Goal: Task Accomplishment & Management: Use online tool/utility

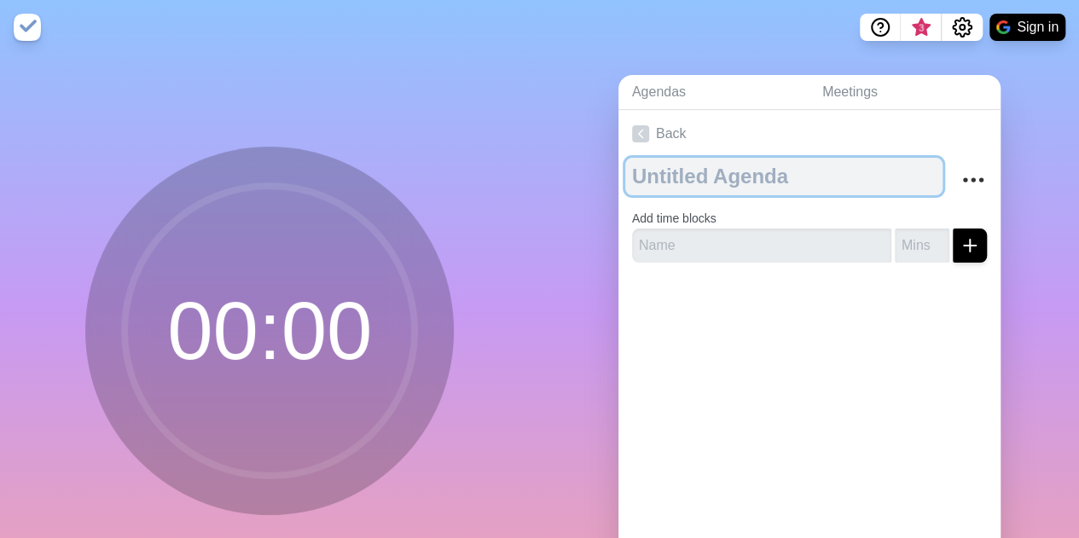
click at [732, 171] on textarea at bounding box center [783, 177] width 317 height 38
type textarea "REUNIÓN DE CUENTAS"
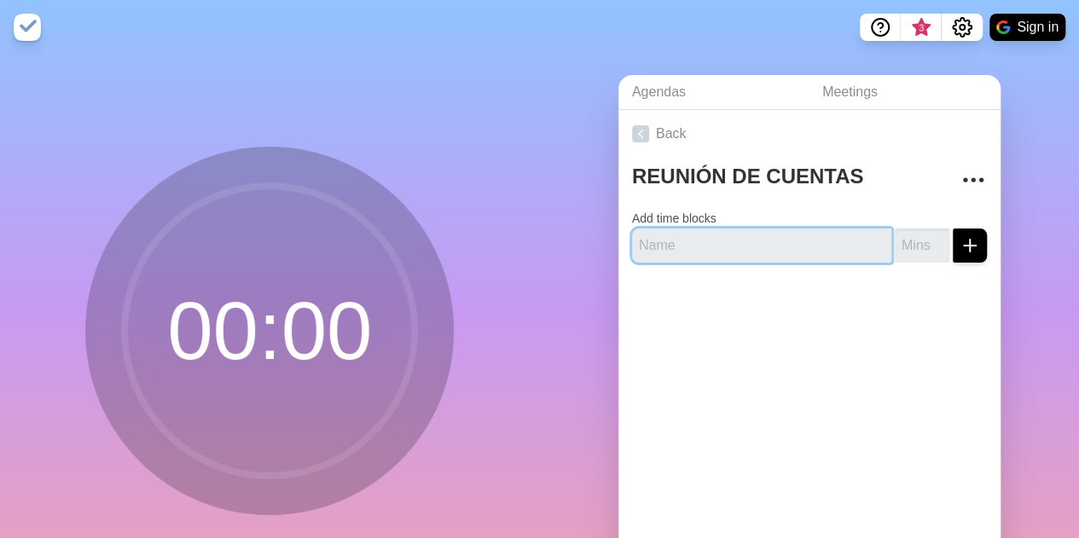
click at [721, 251] on input "text" at bounding box center [761, 246] width 259 height 34
click at [1021, 20] on button "Sign in" at bounding box center [1027, 27] width 76 height 27
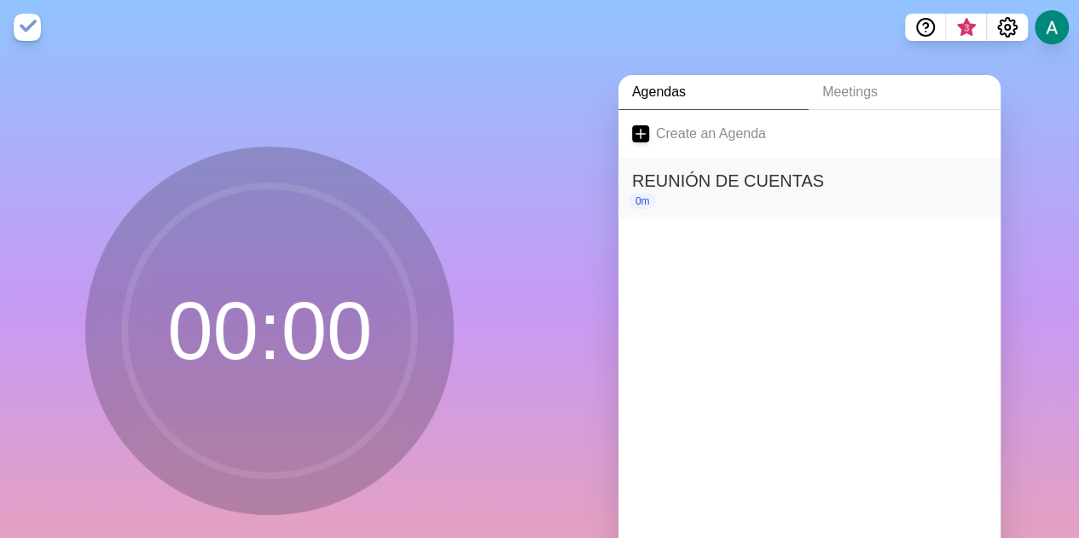
click at [715, 185] on h2 "REUNIÓN DE CUENTAS" at bounding box center [809, 181] width 355 height 26
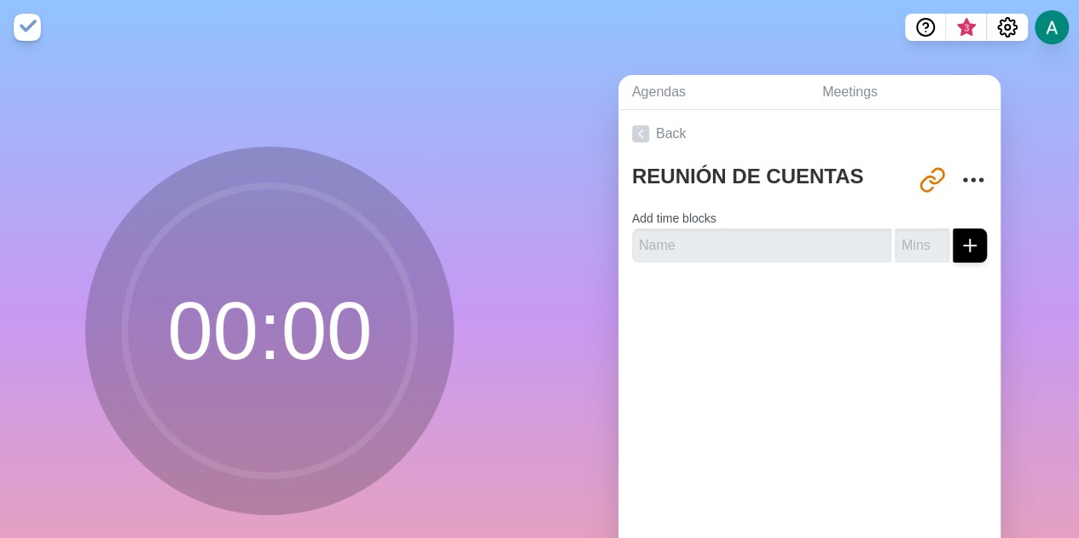
click at [735, 340] on div at bounding box center [809, 310] width 382 height 68
click at [694, 244] on input "text" at bounding box center [761, 246] width 259 height 34
click at [959, 181] on icon "More" at bounding box center [972, 179] width 27 height 27
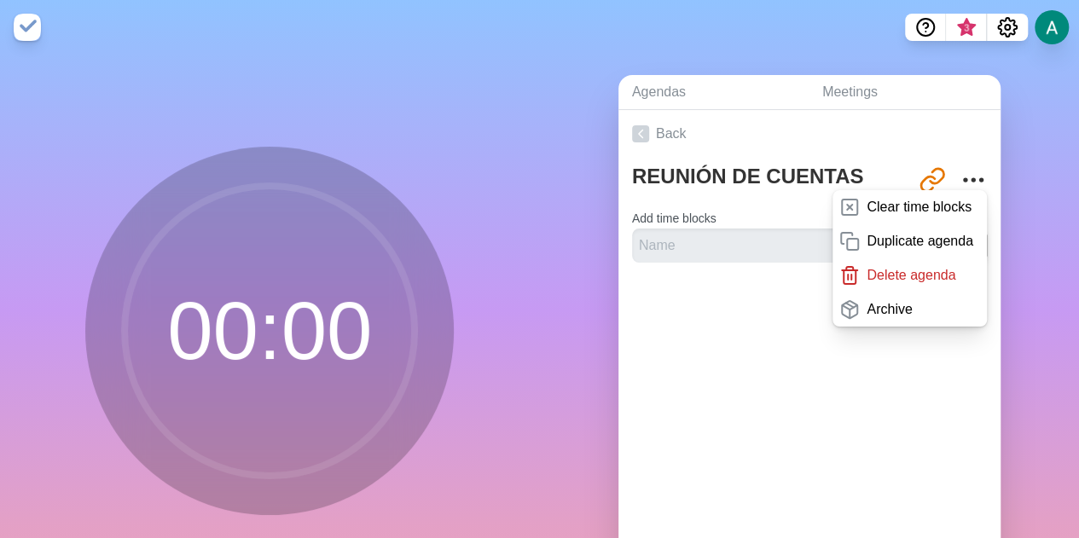
click at [880, 391] on div "Back REUNIÓN DE CUENTAS [URL][DOMAIN_NAME] Clear time blocks Duplicate agenda D…" at bounding box center [809, 348] width 382 height 477
click at [618, 366] on div "Back REUNIÓN DE CUENTAS [URL][DOMAIN_NAME] Clear time blocks Duplicate agenda D…" at bounding box center [809, 348] width 382 height 477
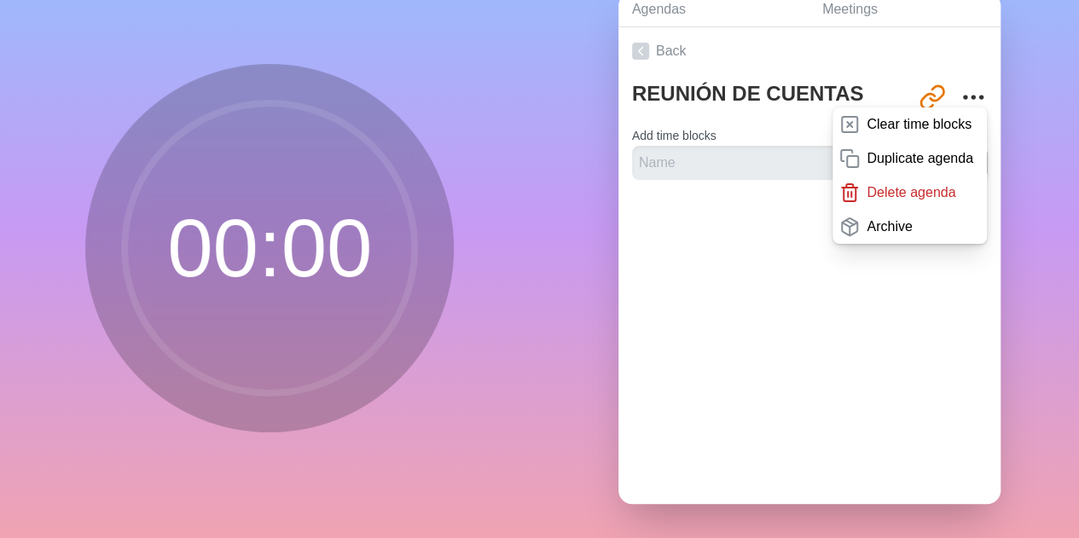
click at [760, 372] on div "Back REUNIÓN DE CUENTAS [URL][DOMAIN_NAME] Clear time blocks Duplicate agenda D…" at bounding box center [809, 265] width 382 height 477
click at [724, 325] on div "Back REUNIÓN DE CUENTAS [URL][DOMAIN_NAME] Clear time blocks Duplicate agenda D…" at bounding box center [809, 265] width 382 height 477
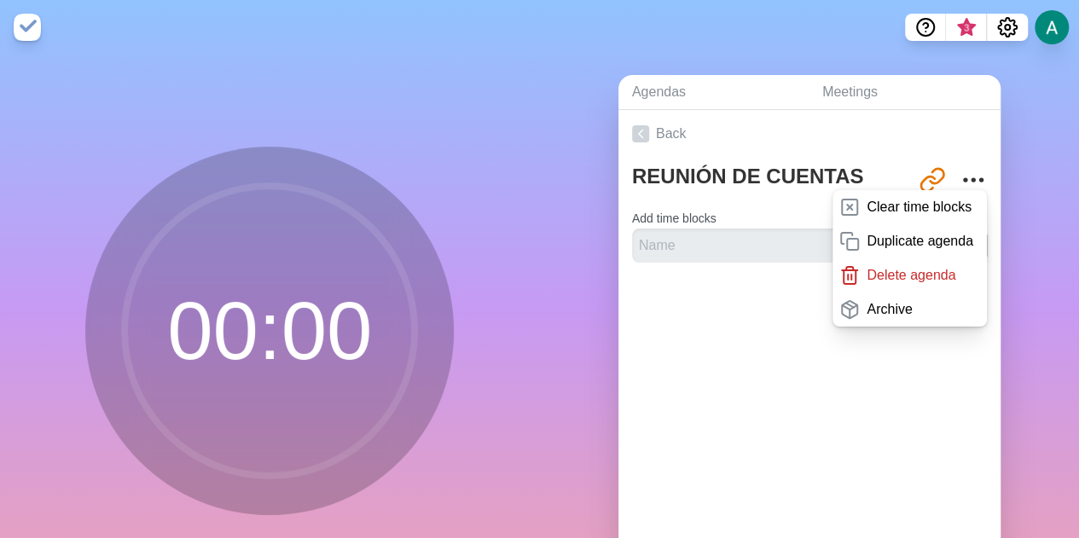
click at [754, 318] on div at bounding box center [809, 310] width 382 height 68
click at [705, 149] on link "Back" at bounding box center [809, 134] width 382 height 48
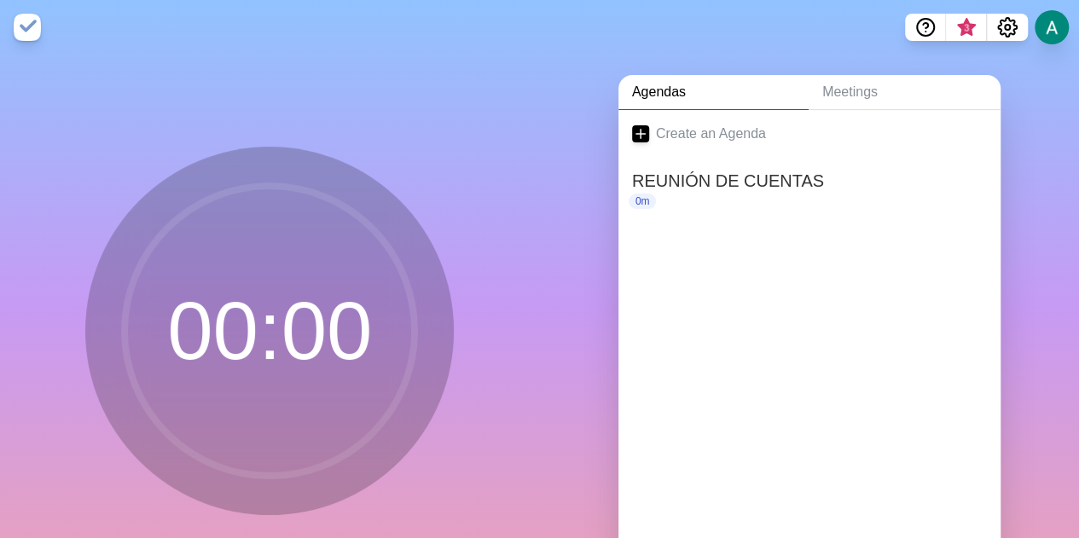
click at [657, 96] on link "Agendas" at bounding box center [713, 92] width 190 height 35
click at [882, 97] on link "Meetings" at bounding box center [904, 92] width 192 height 35
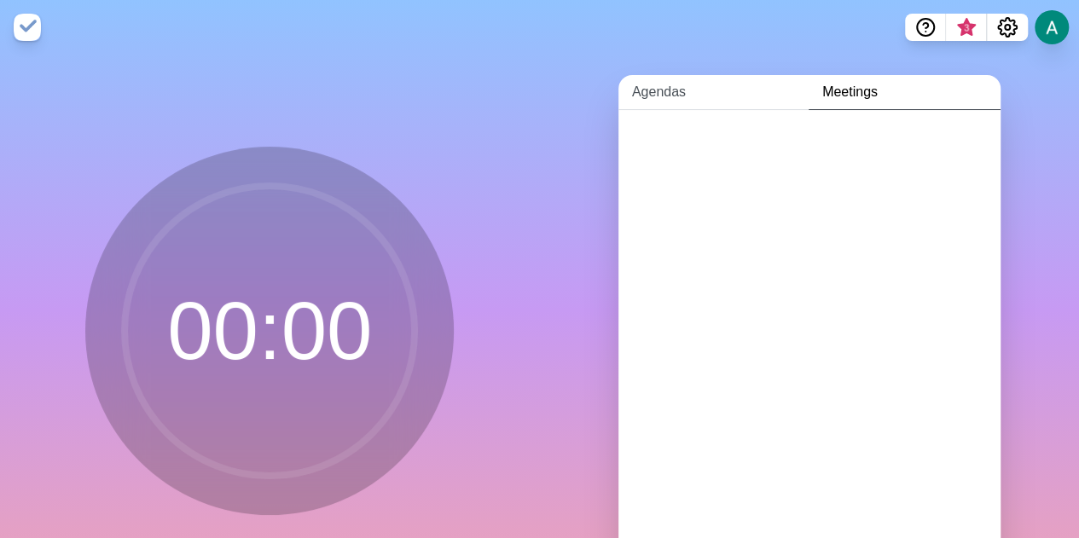
click at [677, 98] on link "Agendas" at bounding box center [713, 92] width 190 height 35
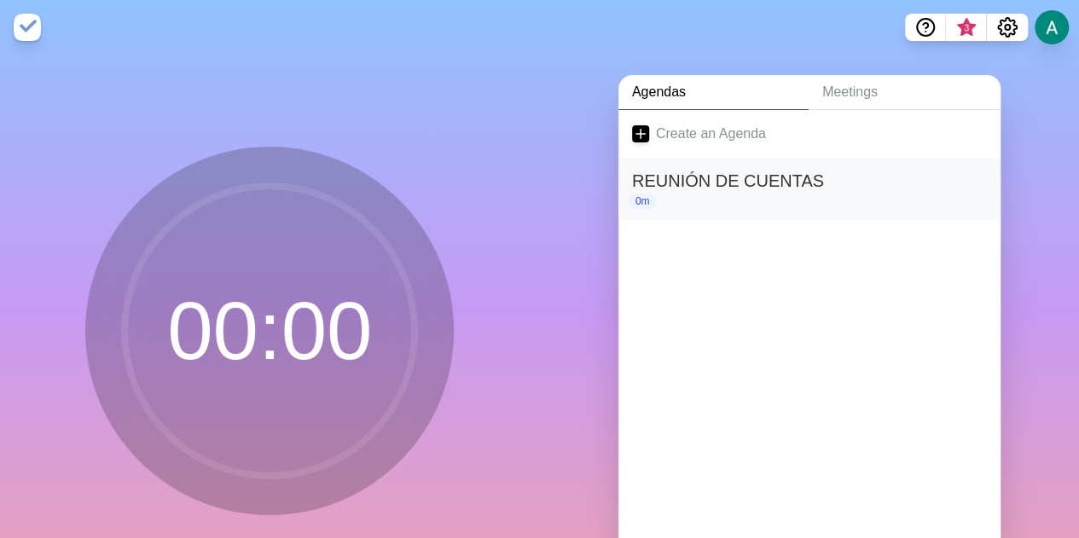
click at [677, 194] on div "0m" at bounding box center [809, 201] width 355 height 15
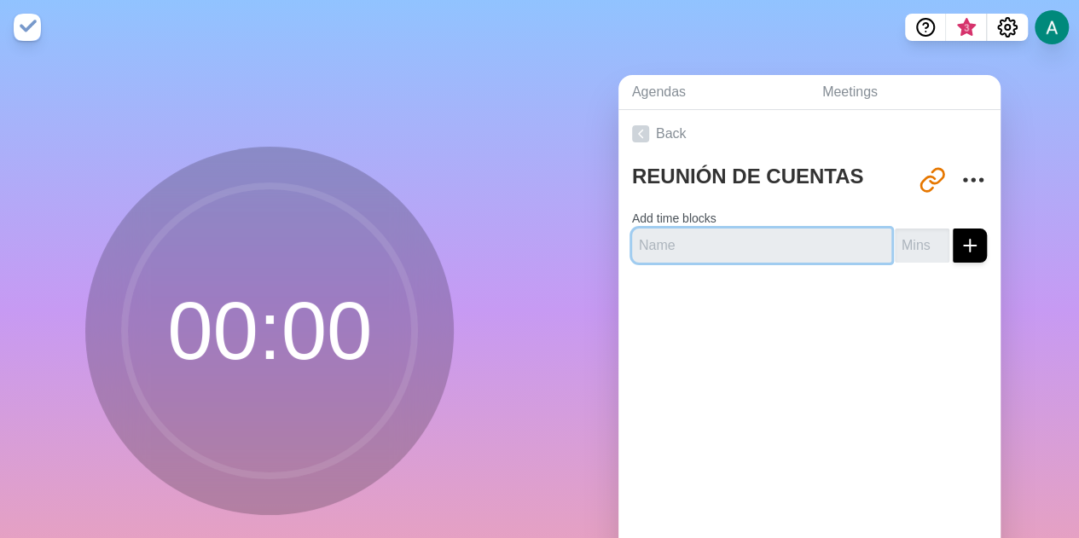
click at [709, 250] on input "text" at bounding box center [761, 246] width 259 height 34
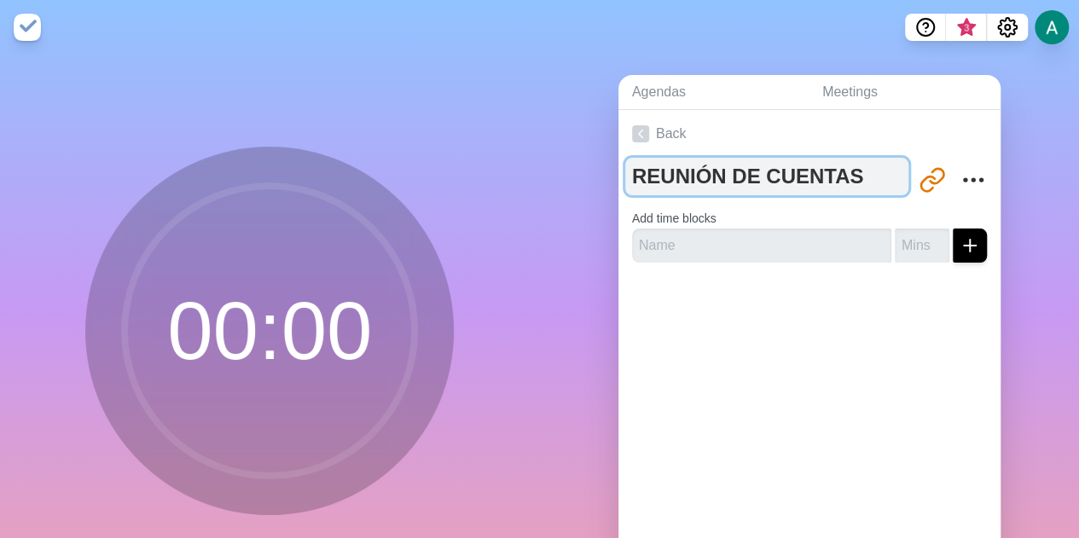
click at [783, 170] on textarea "REUNIÓN DE CUENTAS" at bounding box center [766, 177] width 283 height 38
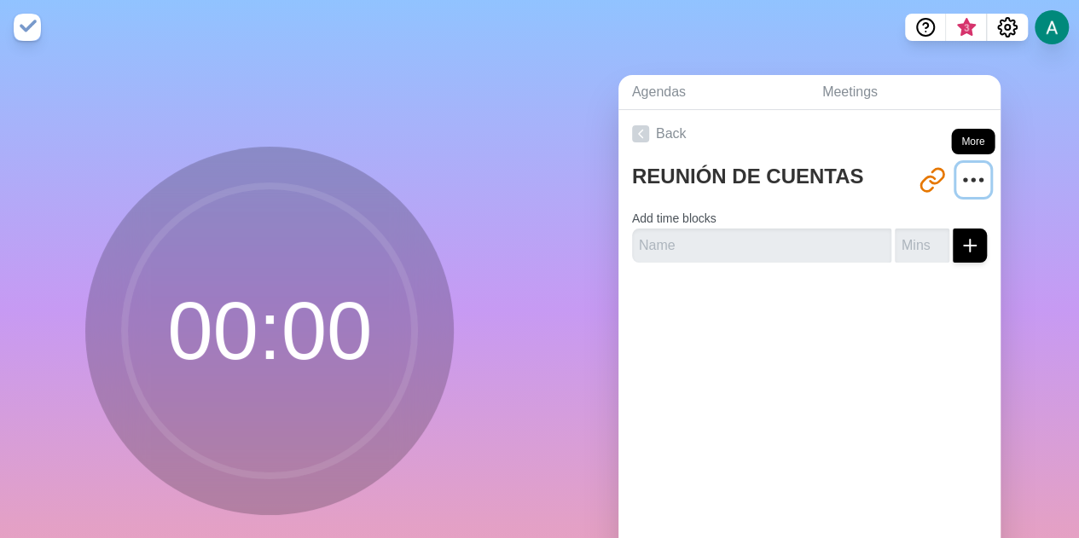
click at [959, 181] on icon "More" at bounding box center [972, 179] width 27 height 27
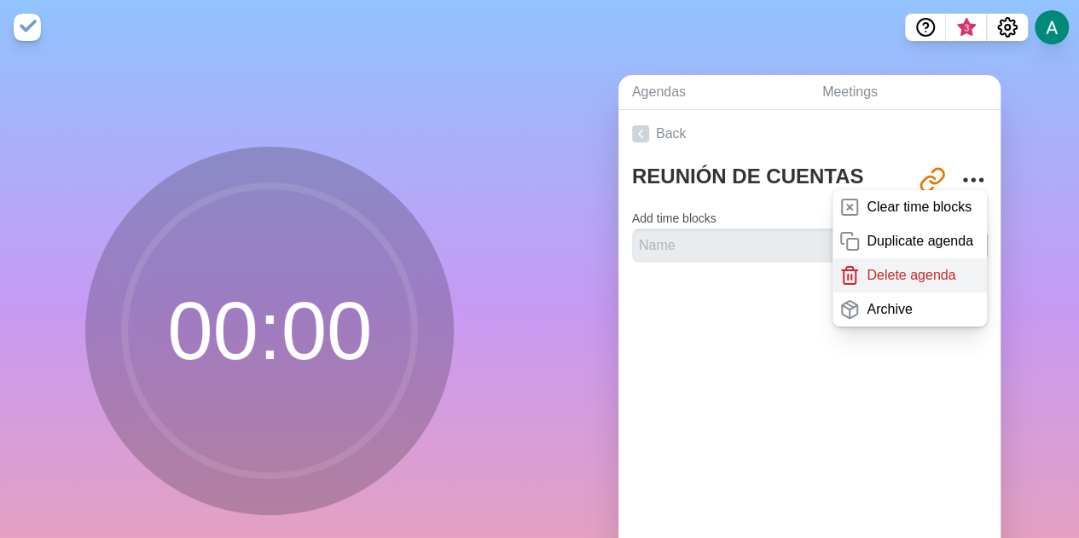
click at [898, 279] on p "Delete agenda" at bounding box center [910, 275] width 89 height 20
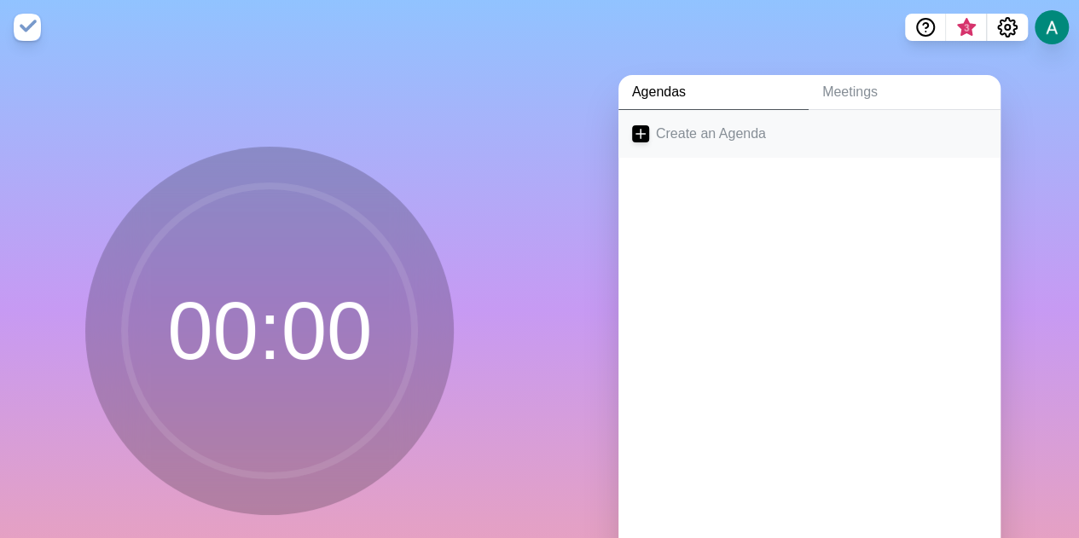
click at [721, 133] on link "Create an Agenda" at bounding box center [809, 134] width 382 height 48
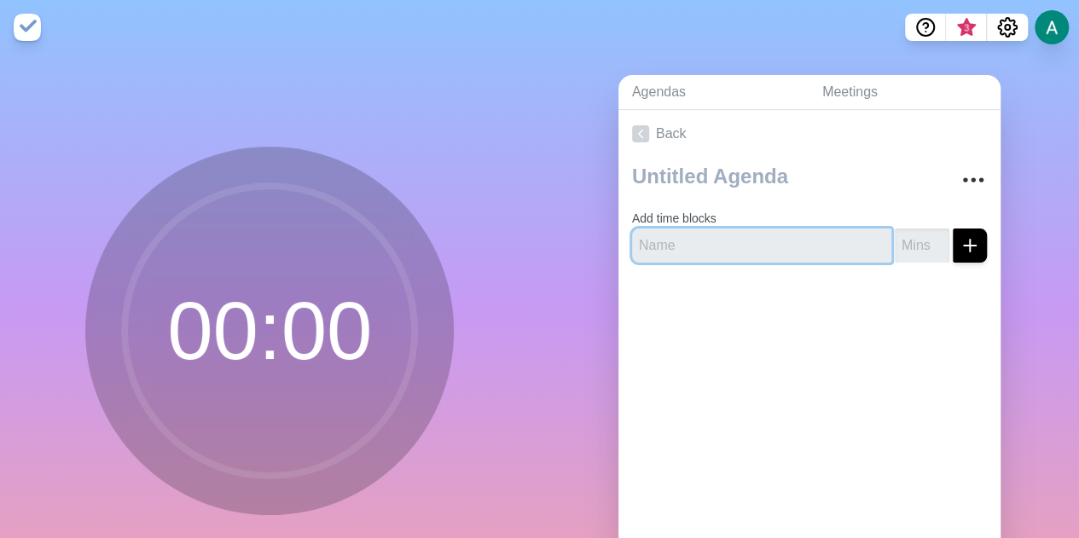
click at [717, 235] on input "text" at bounding box center [761, 246] width 259 height 34
type input "CONINSA ABR"
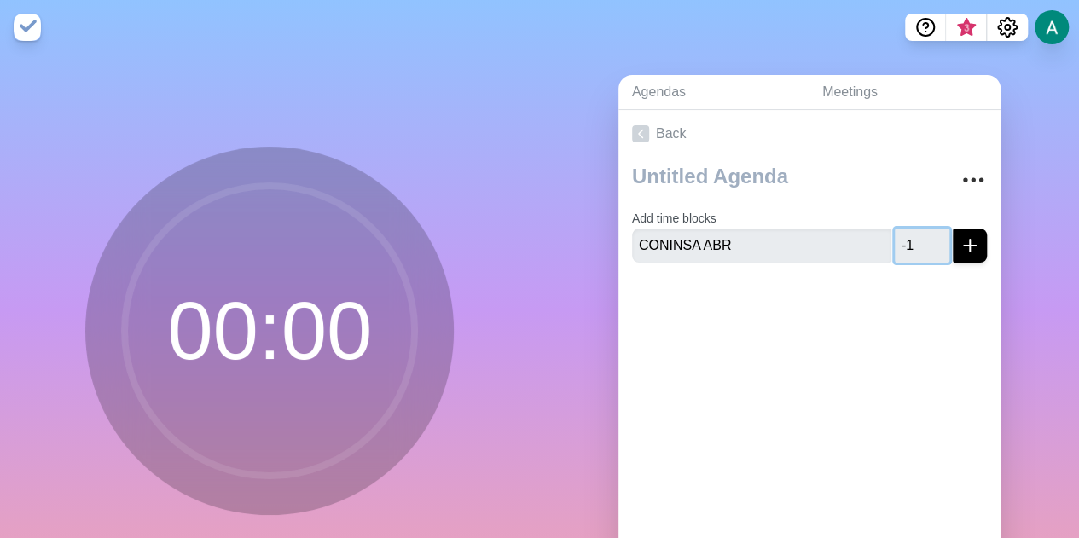
type input "-1"
click at [912, 251] on input "-1" at bounding box center [922, 246] width 55 height 34
type input "6"
click at [953, 229] on button "submit" at bounding box center [970, 246] width 34 height 34
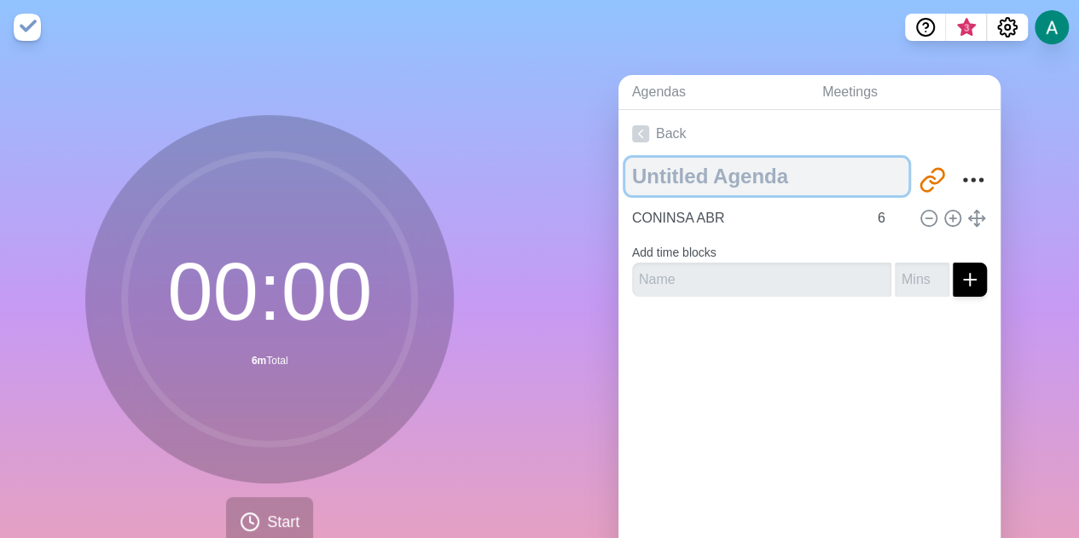
click at [692, 182] on textarea at bounding box center [766, 177] width 283 height 38
type textarea "REUNIÓN DE CUENTAS"
